Goal: Information Seeking & Learning: Compare options

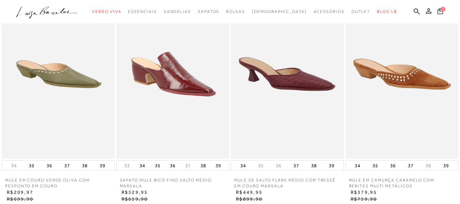
scroll to position [817, 0]
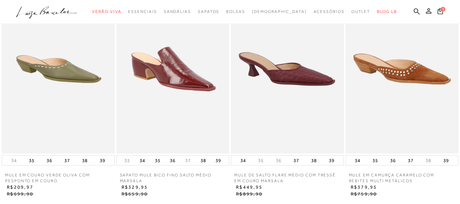
click at [401, 88] on img at bounding box center [402, 68] width 113 height 169
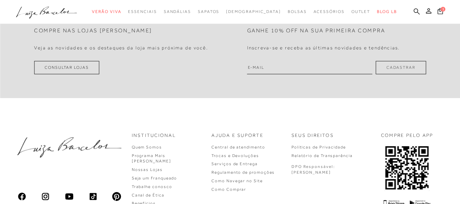
scroll to position [919, 0]
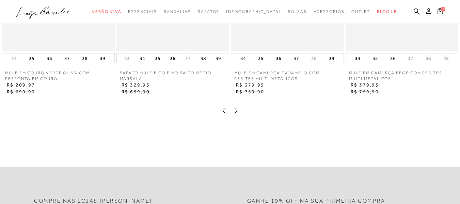
click at [237, 114] on icon at bounding box center [236, 110] width 7 height 7
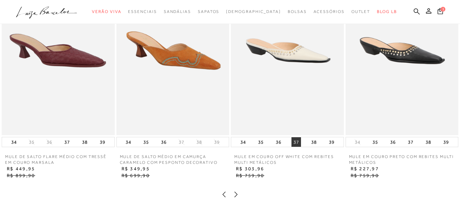
scroll to position [851, 0]
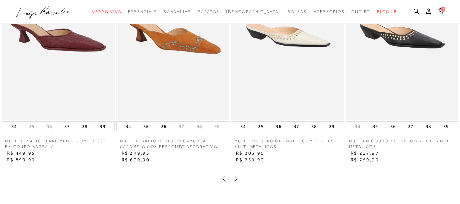
click at [234, 182] on icon at bounding box center [236, 178] width 7 height 7
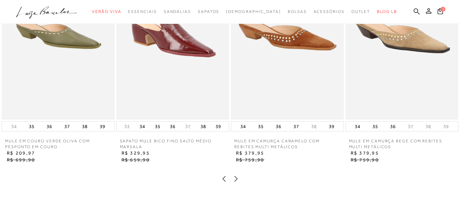
click at [234, 182] on icon at bounding box center [236, 178] width 7 height 7
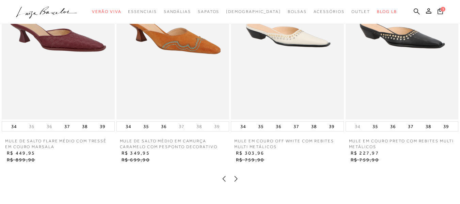
click at [234, 182] on icon at bounding box center [236, 178] width 7 height 7
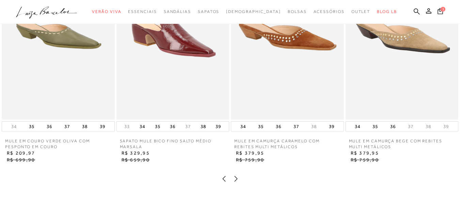
click at [220, 184] on div at bounding box center [230, 179] width 446 height 9
click at [222, 182] on icon at bounding box center [224, 178] width 7 height 7
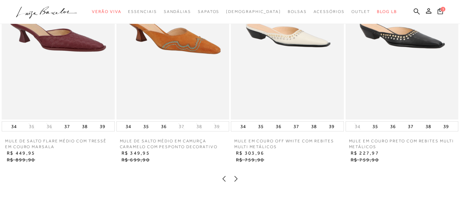
click at [73, 53] on img at bounding box center [58, 34] width 113 height 169
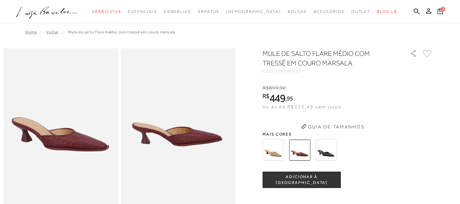
click at [275, 153] on div "MULE DE SALTO FLARE MÉDIO COM TRESSÊ EM COURO MARSALA CÓD: 139100013 × É necess…" at bounding box center [348, 187] width 170 height 276
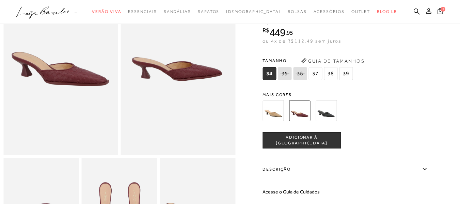
scroll to position [68, 0]
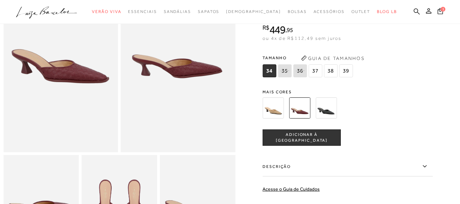
click at [278, 116] on img at bounding box center [273, 107] width 21 height 21
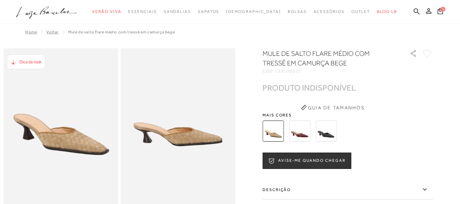
click at [333, 131] on img at bounding box center [326, 131] width 21 height 21
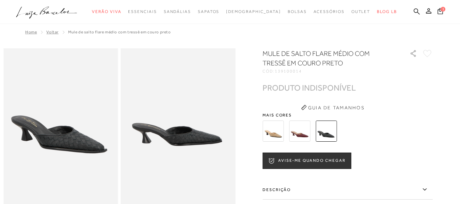
click at [302, 133] on img at bounding box center [299, 131] width 21 height 21
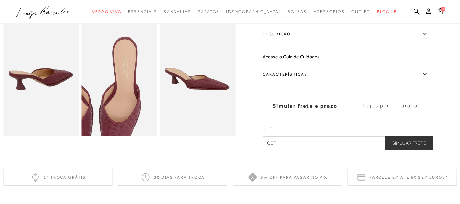
scroll to position [204, 0]
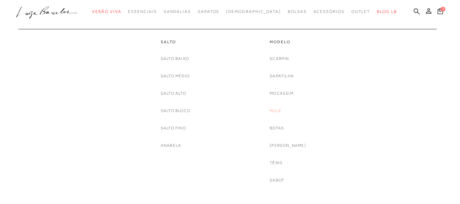
click at [282, 109] on link "Mule" at bounding box center [276, 110] width 12 height 7
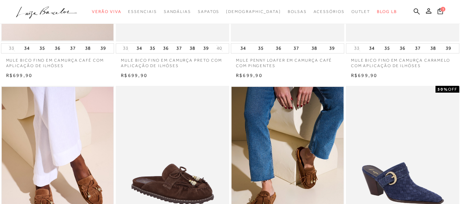
scroll to position [272, 0]
